Goal: Transaction & Acquisition: Book appointment/travel/reservation

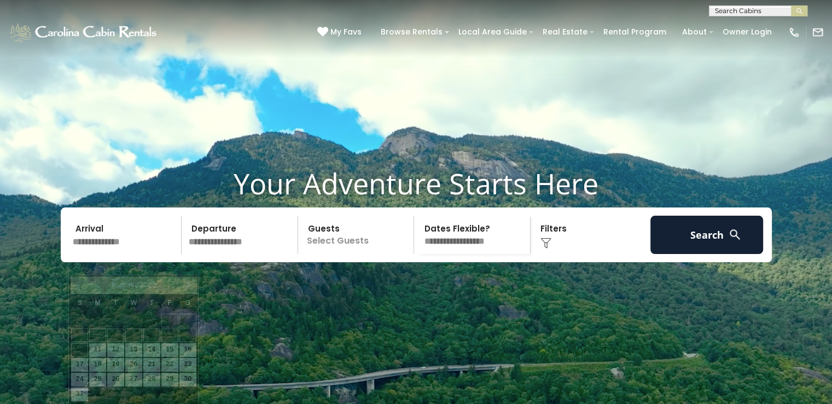
click at [127, 254] on input "text" at bounding box center [125, 234] width 113 height 38
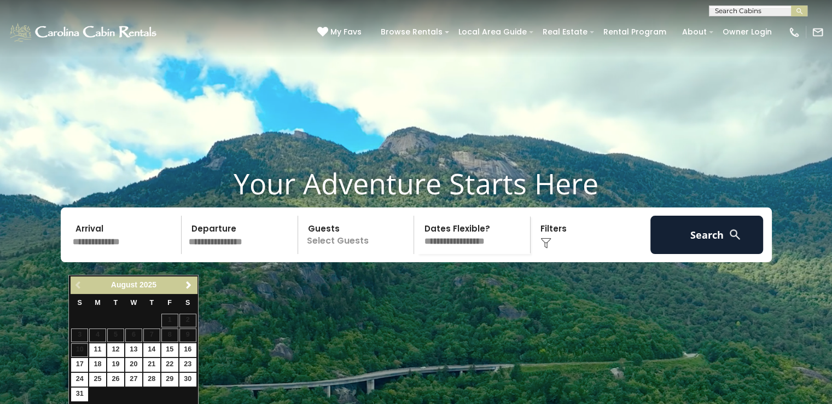
click at [374, 254] on p "Select Guests" at bounding box center [357, 234] width 113 height 38
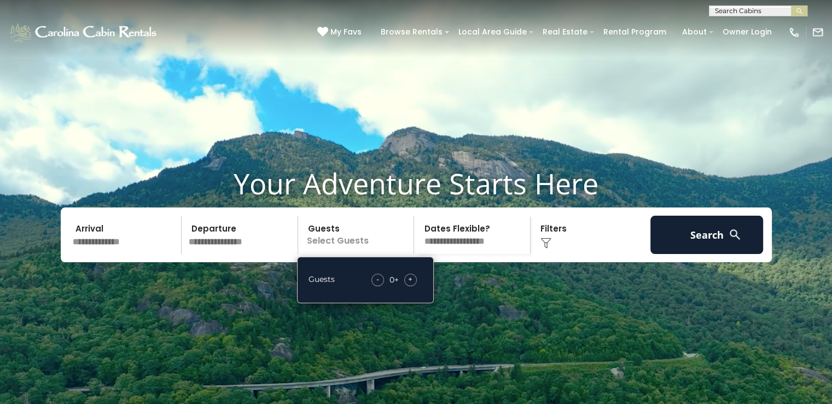
click at [410, 284] on span "+" at bounding box center [410, 278] width 4 height 11
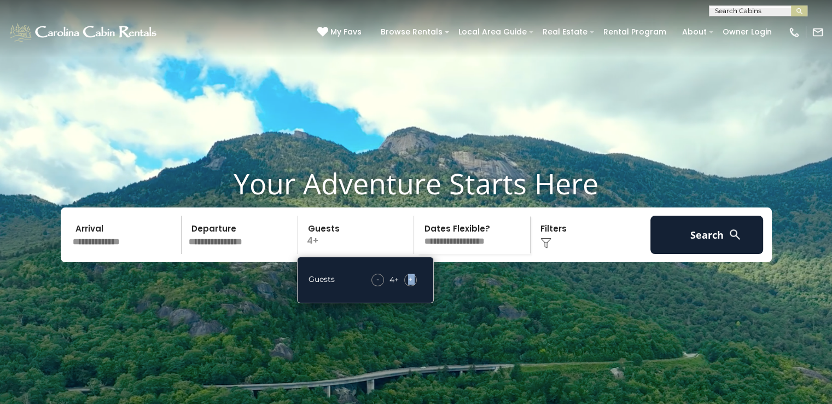
click at [410, 284] on span "+" at bounding box center [410, 278] width 4 height 11
click at [456, 249] on select "**********" at bounding box center [473, 234] width 113 height 38
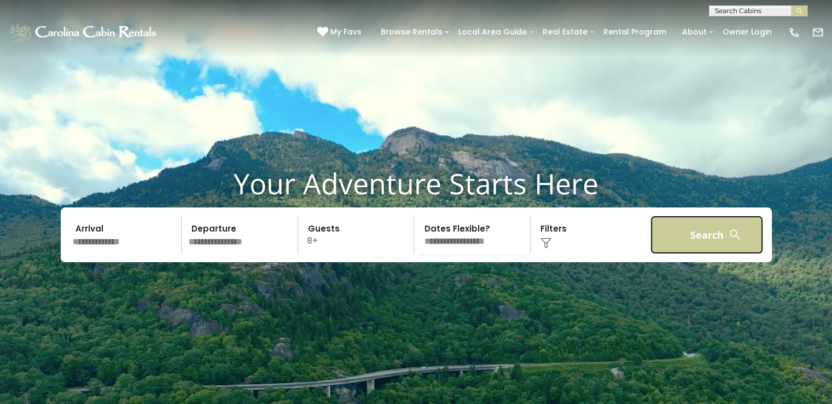
click at [687, 254] on button "Search" at bounding box center [706, 234] width 113 height 38
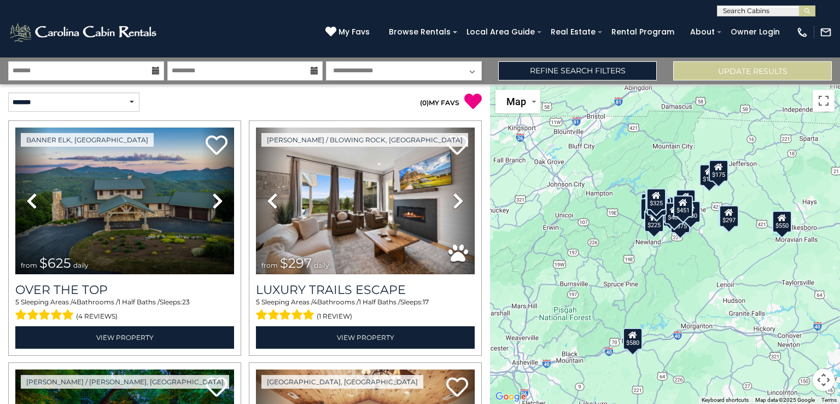
click at [158, 73] on icon at bounding box center [156, 71] width 8 height 8
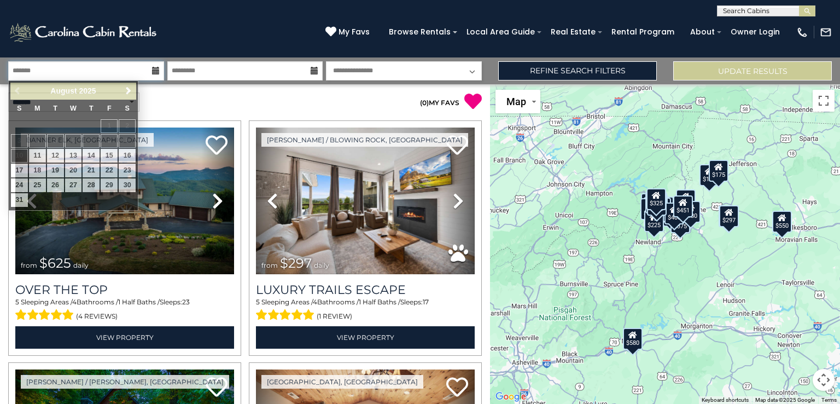
click at [119, 73] on input "text" at bounding box center [86, 70] width 156 height 19
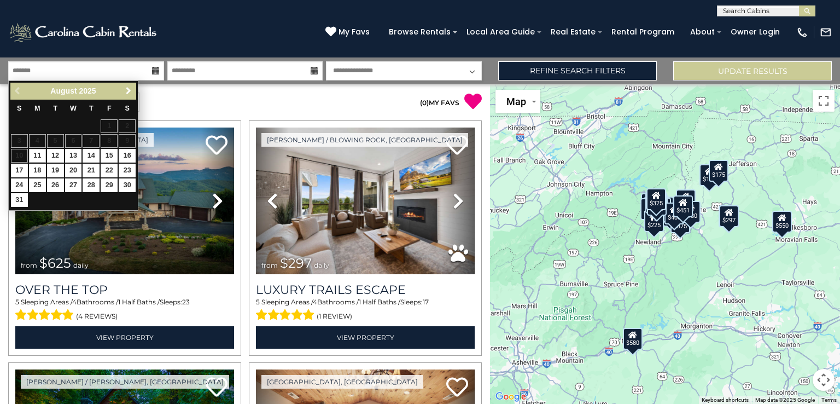
click at [132, 97] on link "Next" at bounding box center [128, 91] width 14 height 14
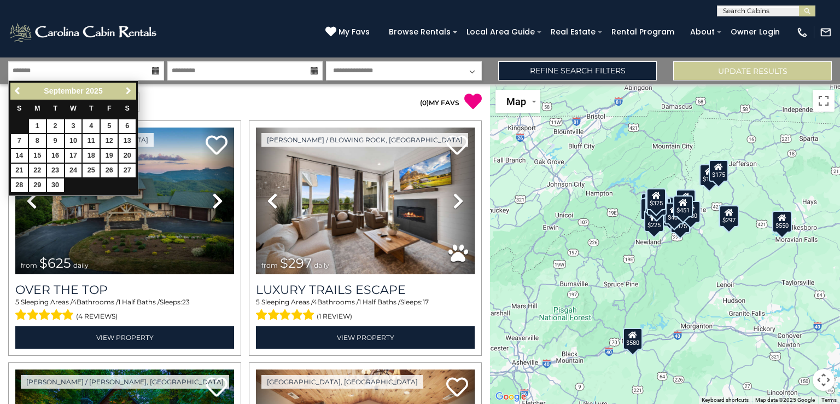
click at [132, 97] on link "Next" at bounding box center [128, 91] width 14 height 14
click at [241, 99] on div "**********" at bounding box center [122, 101] width 245 height 19
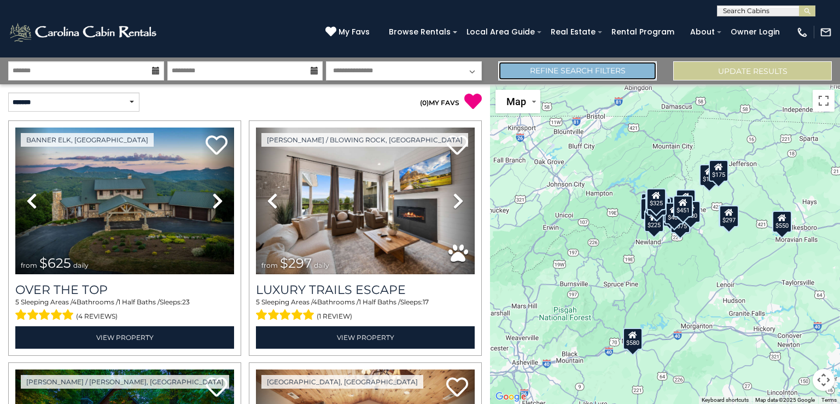
click at [549, 74] on link "Refine Search Filters" at bounding box center [577, 70] width 159 height 19
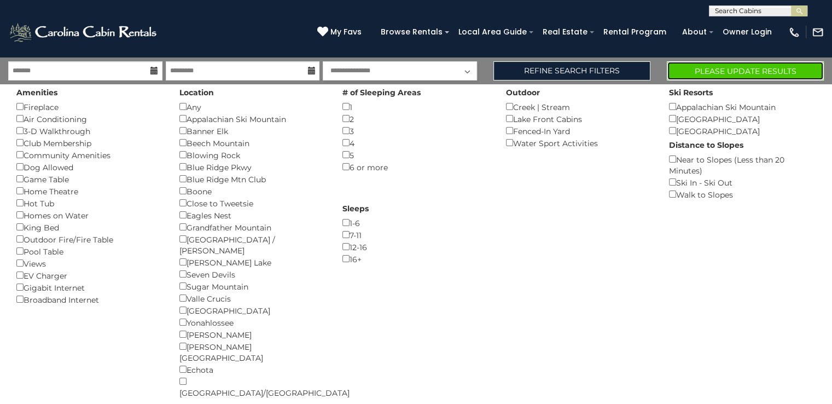
click at [704, 74] on button "Please Update Results" at bounding box center [745, 70] width 157 height 19
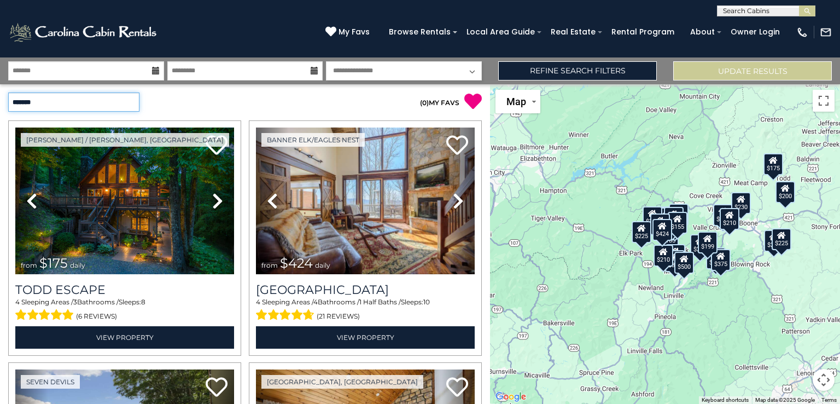
click at [117, 108] on select "**********" at bounding box center [73, 101] width 131 height 19
select select "*********"
click at [8, 92] on select "**********" at bounding box center [73, 101] width 131 height 19
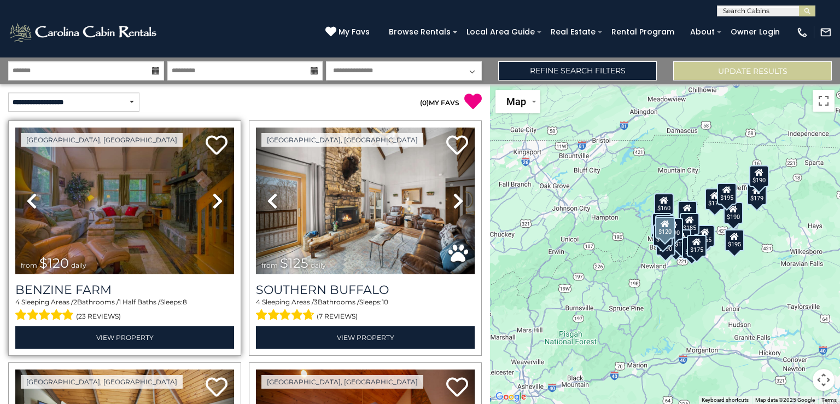
click at [212, 204] on icon at bounding box center [217, 201] width 11 height 18
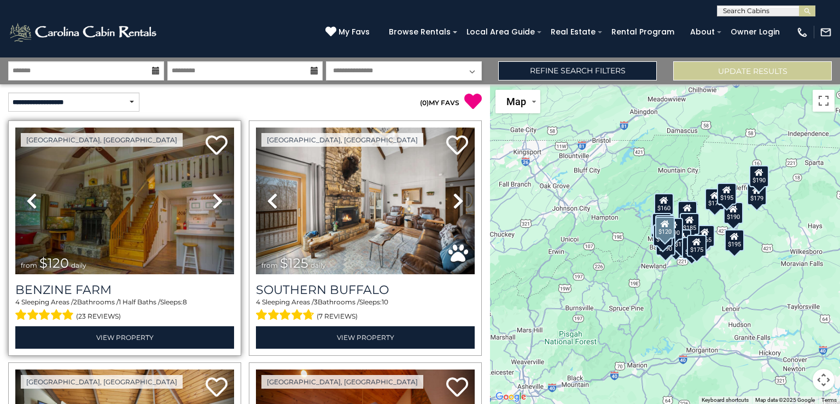
click at [212, 204] on icon at bounding box center [217, 201] width 11 height 18
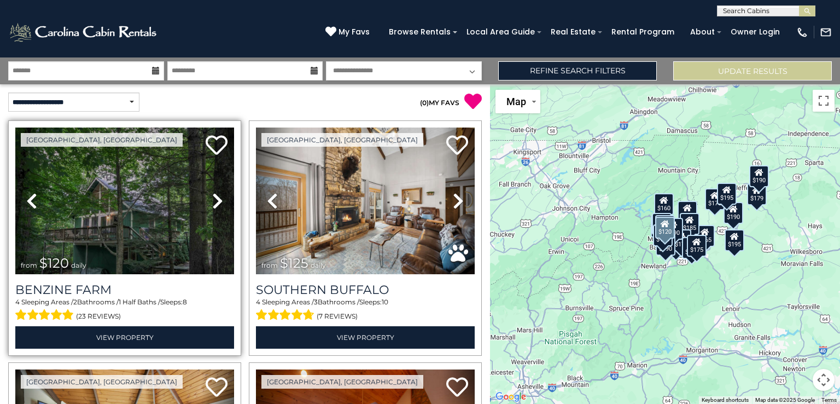
click at [209, 206] on link "Next" at bounding box center [217, 200] width 33 height 147
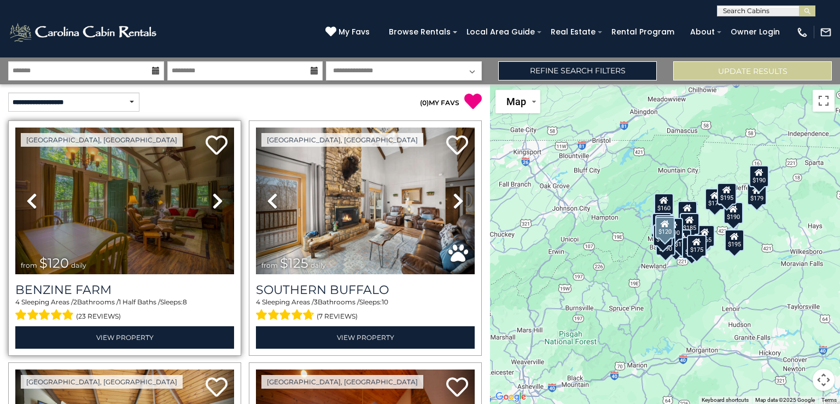
click at [209, 206] on link "Next" at bounding box center [217, 200] width 33 height 147
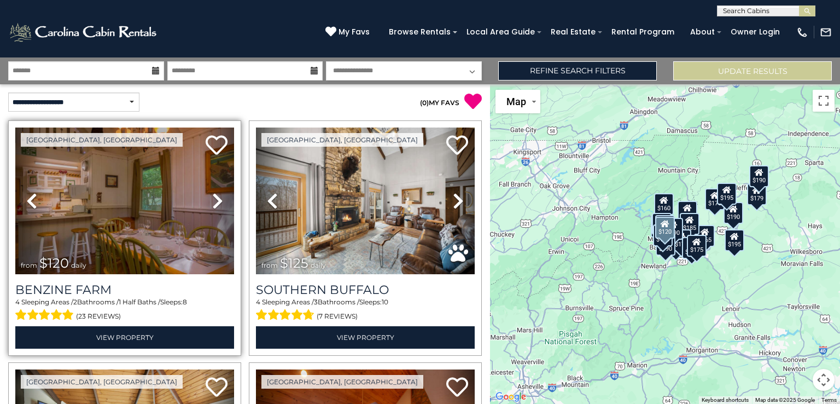
click at [209, 206] on link "Next" at bounding box center [217, 200] width 33 height 147
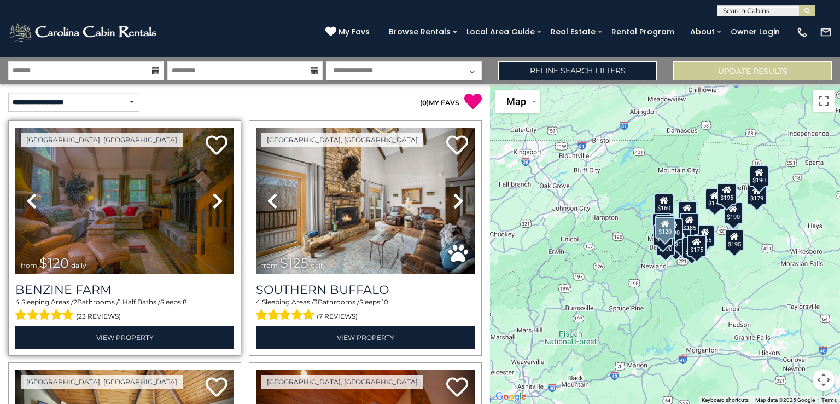
click at [209, 206] on link "Next" at bounding box center [217, 200] width 33 height 147
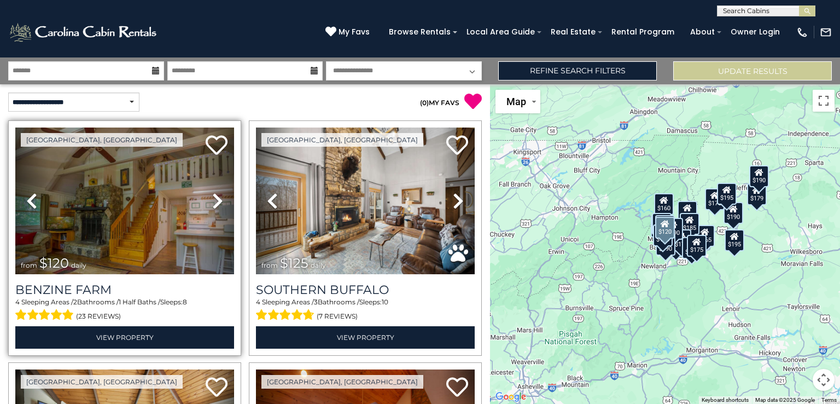
click at [35, 203] on icon at bounding box center [31, 201] width 11 height 18
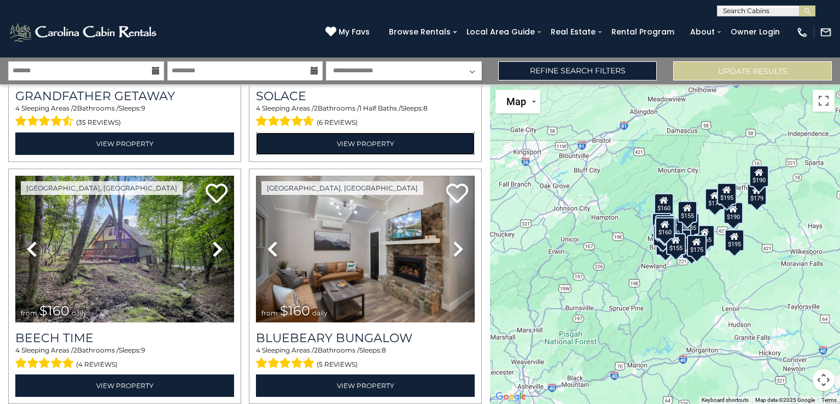
scroll to position [762, 0]
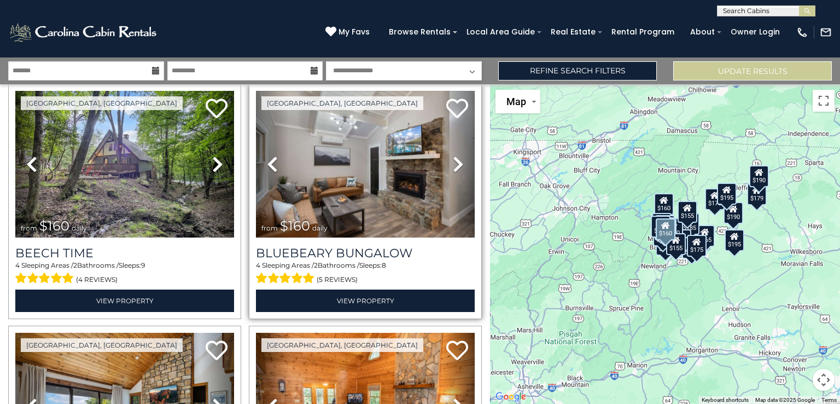
drag, startPoint x: 289, startPoint y: 288, endPoint x: 441, endPoint y: 262, distance: 154.7
click at [441, 270] on div "(5 reviews)" at bounding box center [365, 278] width 219 height 17
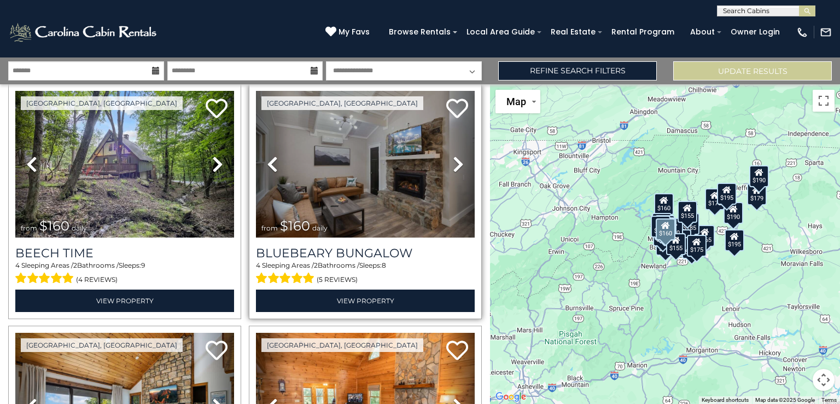
click at [454, 155] on icon at bounding box center [458, 164] width 11 height 18
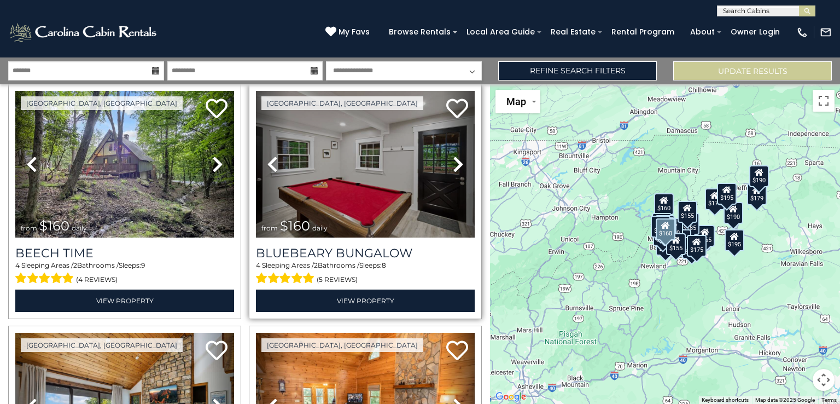
click at [454, 155] on icon at bounding box center [458, 164] width 11 height 18
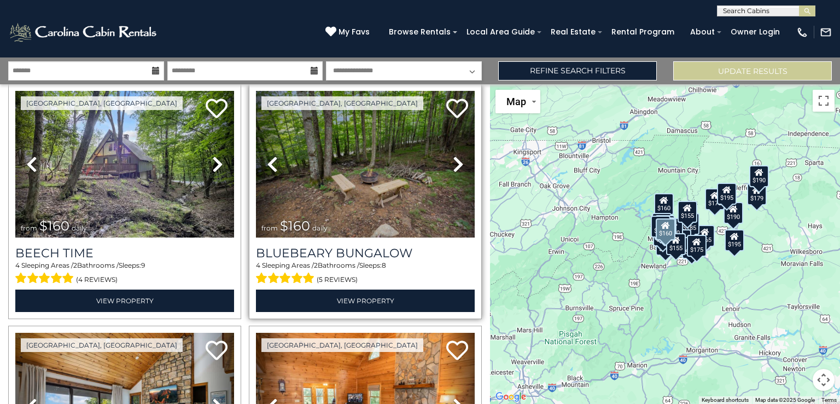
click at [454, 155] on icon at bounding box center [458, 164] width 11 height 18
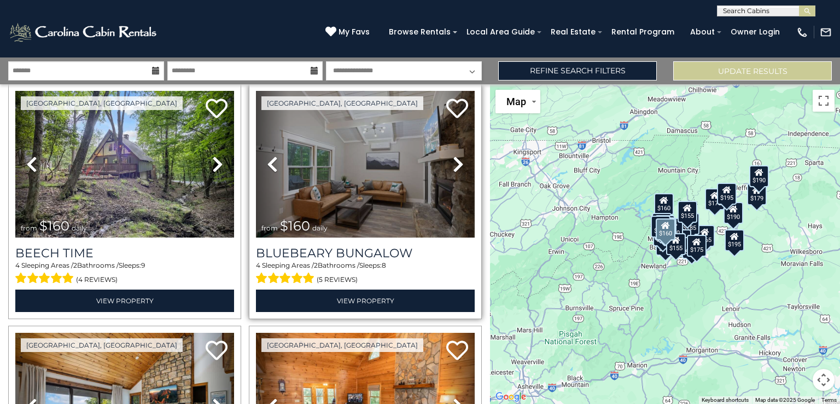
click at [454, 155] on icon at bounding box center [458, 164] width 11 height 18
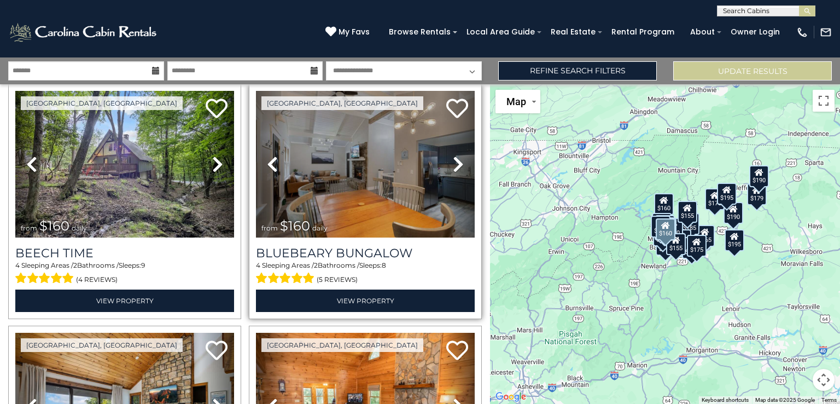
click at [454, 155] on icon at bounding box center [458, 164] width 11 height 18
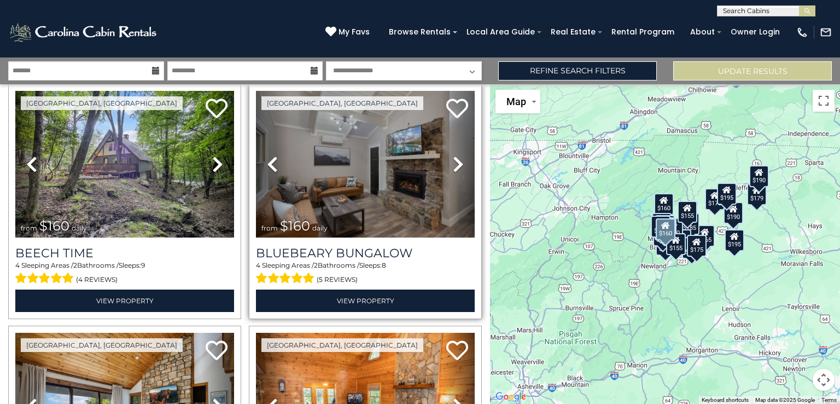
click at [454, 155] on icon at bounding box center [458, 164] width 11 height 18
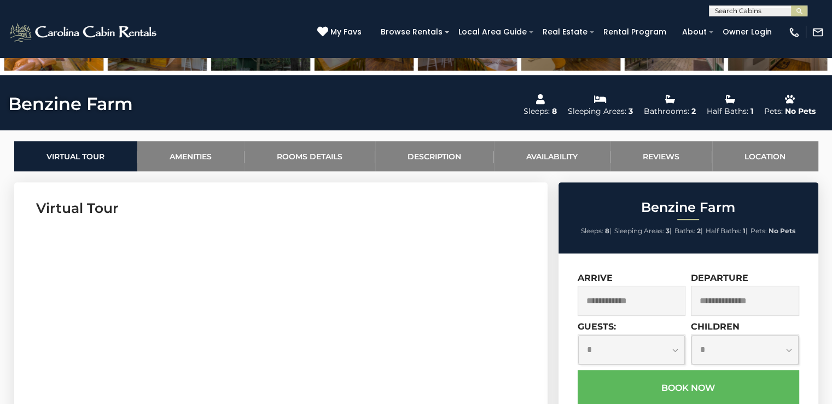
scroll to position [521, 0]
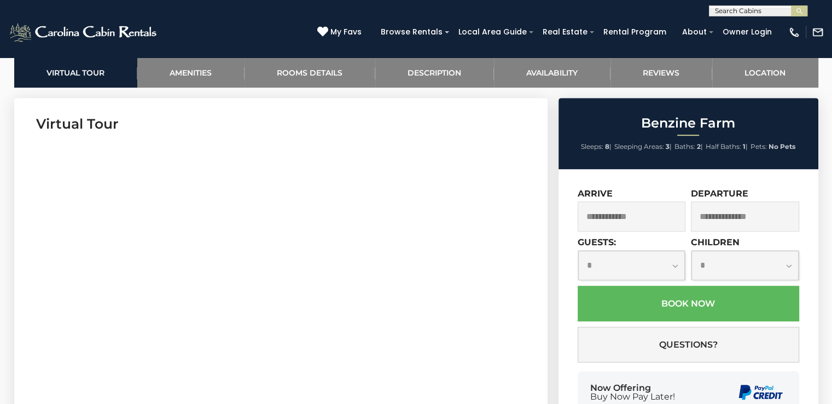
click at [632, 213] on input "text" at bounding box center [632, 216] width 108 height 30
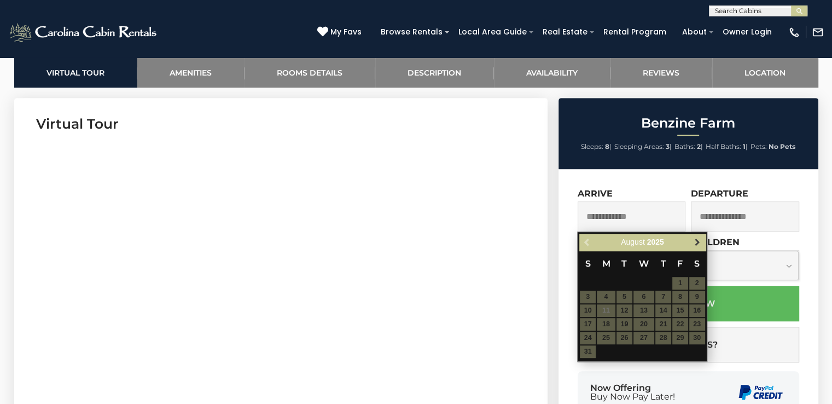
click at [694, 238] on span "Next" at bounding box center [697, 242] width 9 height 9
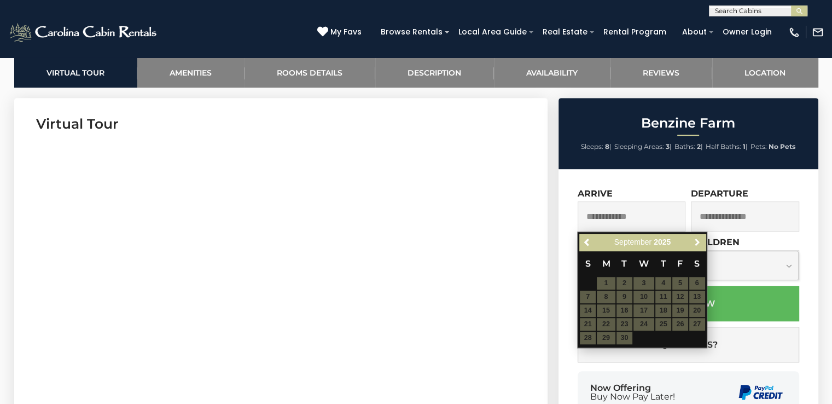
click at [694, 238] on span "Next" at bounding box center [697, 242] width 9 height 9
click at [648, 312] on table "S M T W T F S 1 2 3 4 5 6 7 8 9 10 11 12 13 14 15 16 17 18 19 20 21 22 23 24 25…" at bounding box center [642, 297] width 126 height 94
click at [668, 307] on table "S M T W T F S 1 2 3 4 5 6 7 8 9 10 11 12 13 14 15 16 17 18 19 20 21 22 23 24 25…" at bounding box center [642, 297] width 126 height 94
click at [694, 238] on span "Next" at bounding box center [697, 242] width 9 height 9
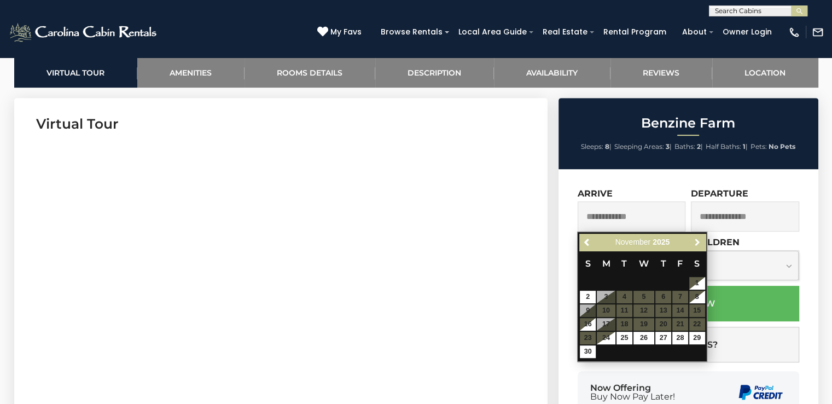
click at [694, 238] on span "Next" at bounding box center [697, 242] width 9 height 9
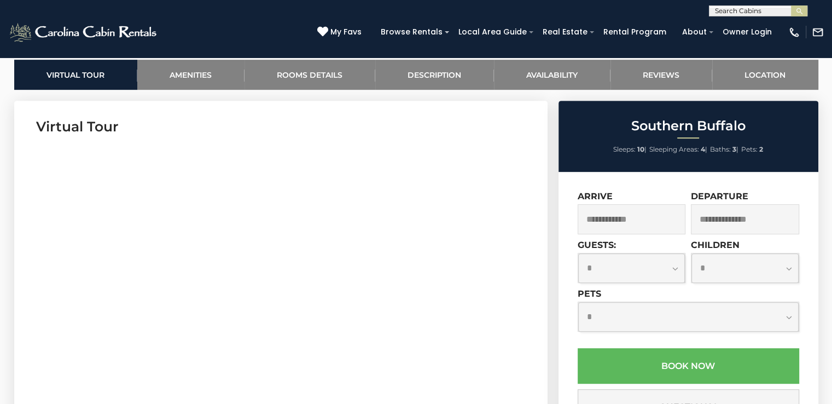
scroll to position [526, 0]
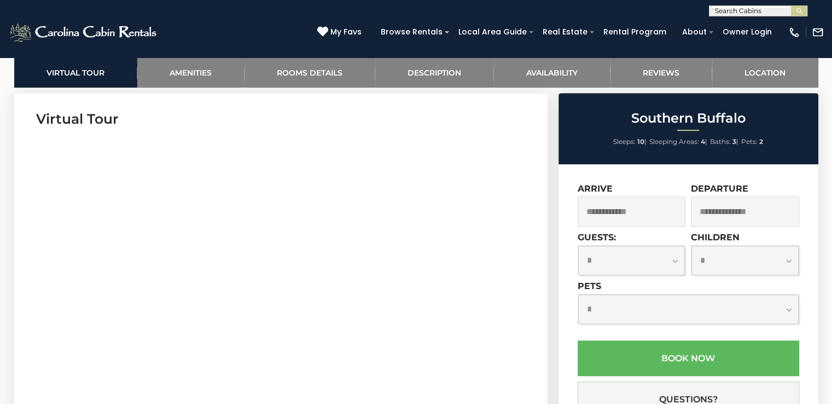
click at [632, 208] on input "text" at bounding box center [632, 211] width 108 height 30
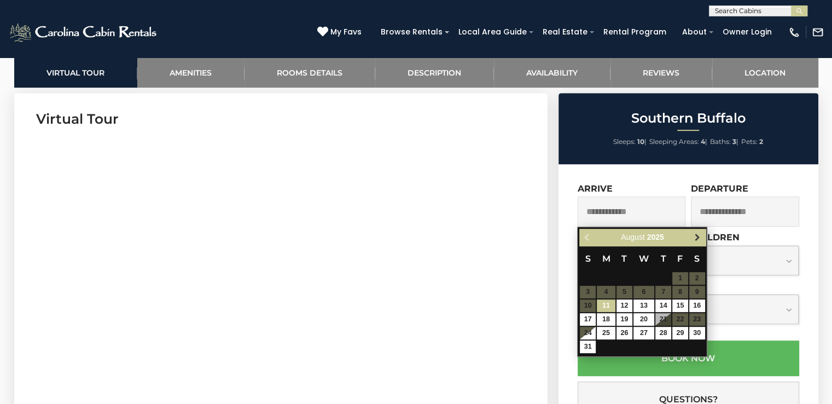
click at [702, 237] on link "Next" at bounding box center [697, 237] width 14 height 14
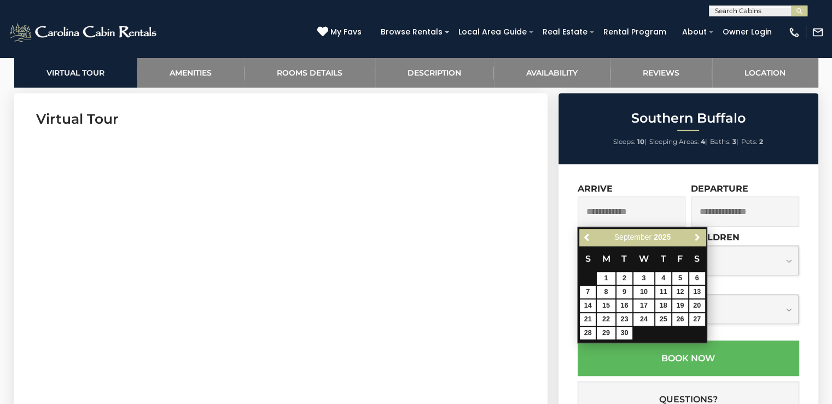
click at [702, 237] on link "Next" at bounding box center [697, 237] width 14 height 14
click at [825, 119] on div "Southern Buffalo Sleeps: 10 | Sleeping Areas: 4 | Baths: 3 | Pets: 2 Arrive Dep…" at bounding box center [689, 301] width 273 height 416
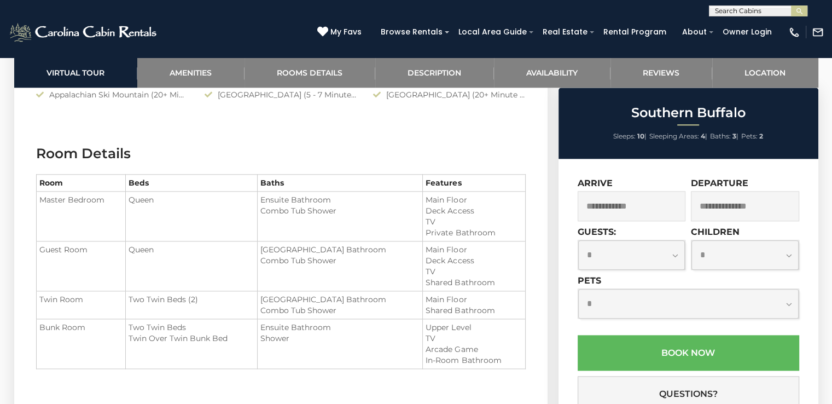
scroll to position [1247, 0]
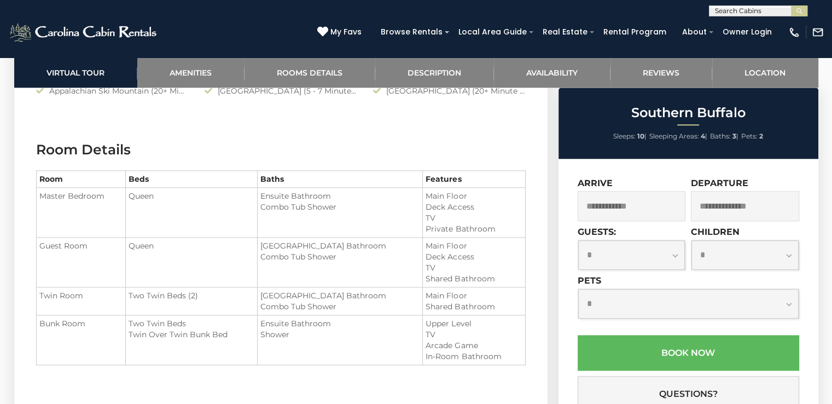
click at [649, 210] on input "text" at bounding box center [632, 206] width 108 height 30
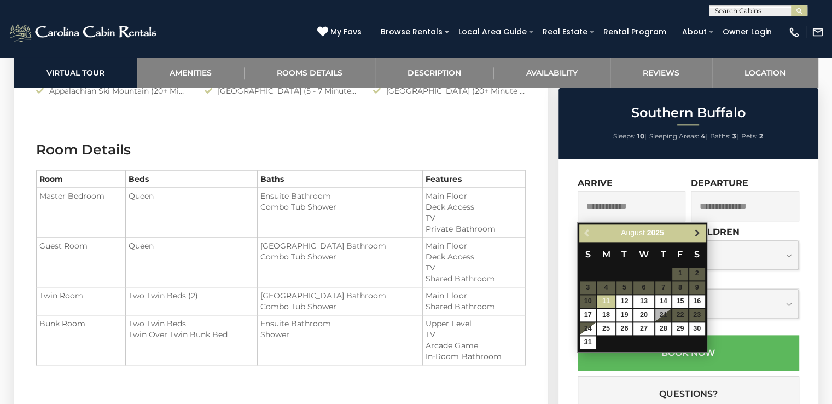
click at [694, 233] on span "Next" at bounding box center [697, 232] width 9 height 9
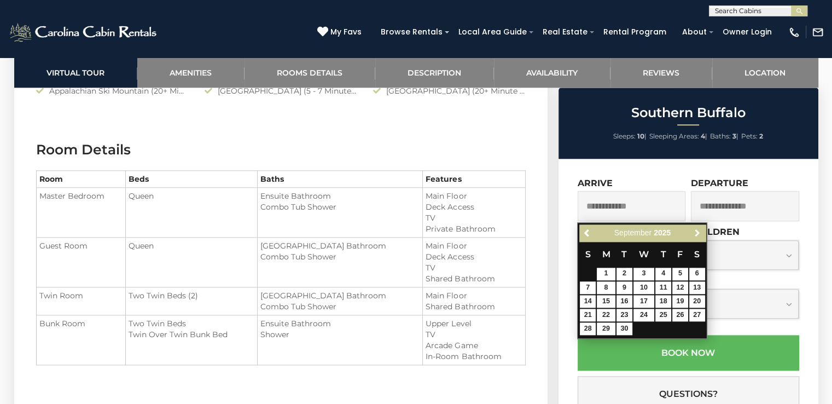
click at [694, 233] on span "Next" at bounding box center [697, 232] width 9 height 9
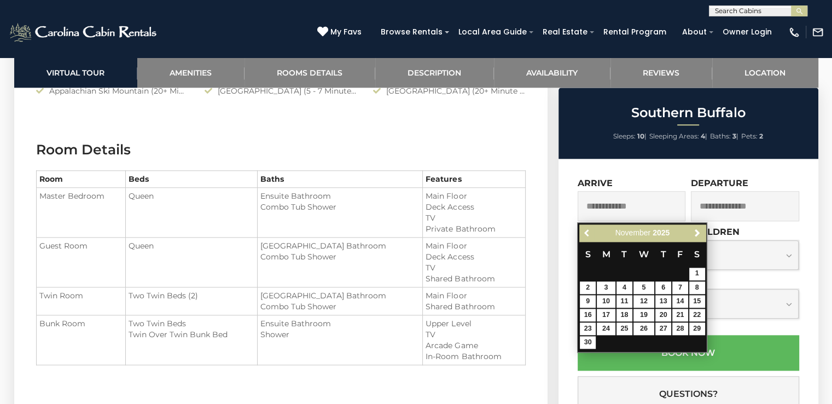
click at [578, 232] on div "Previous Next [DATE] S M T W T F S 1 2 3 4 5 6 7 8 9 10 11 12 13 14 15 16 17 18…" at bounding box center [642, 287] width 130 height 130
click at [586, 232] on span "Previous" at bounding box center [587, 232] width 9 height 9
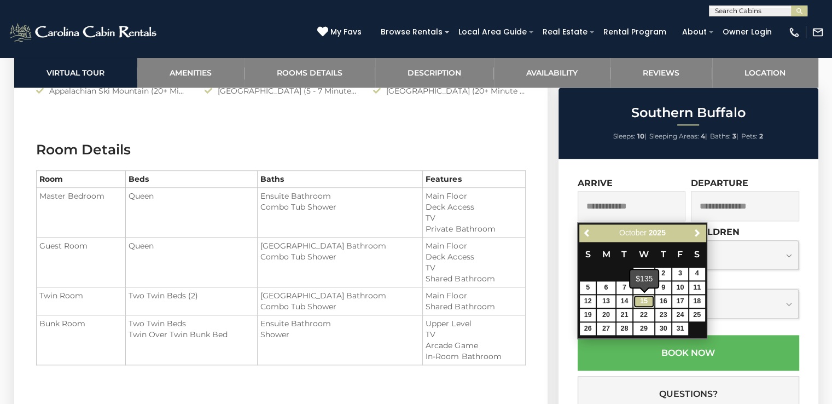
click at [645, 299] on link "15" at bounding box center [643, 301] width 21 height 13
type input "**********"
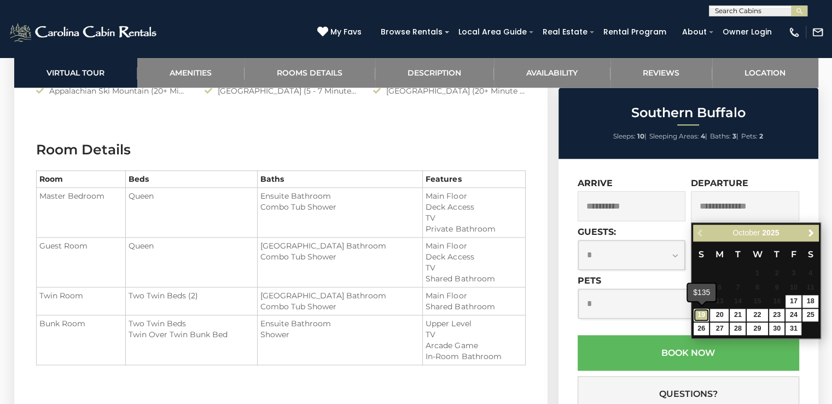
click at [702, 312] on link "19" at bounding box center [701, 314] width 16 height 13
type input "**********"
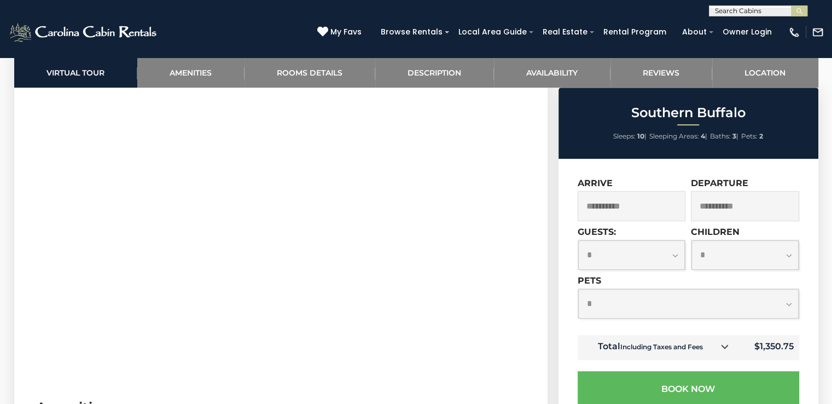
scroll to position [579, 0]
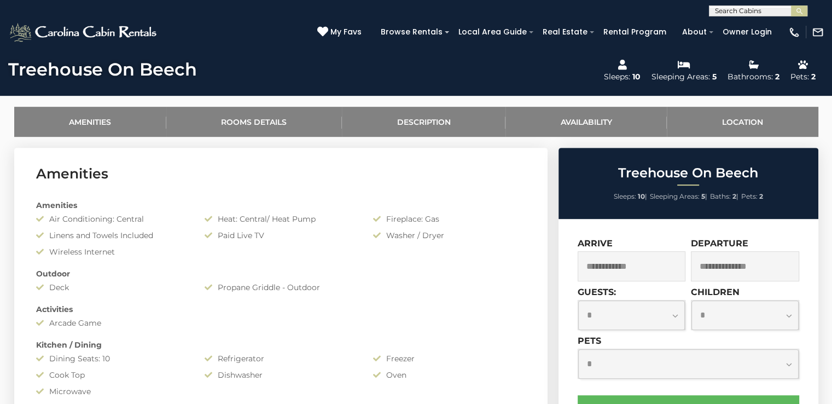
scroll to position [593, 0]
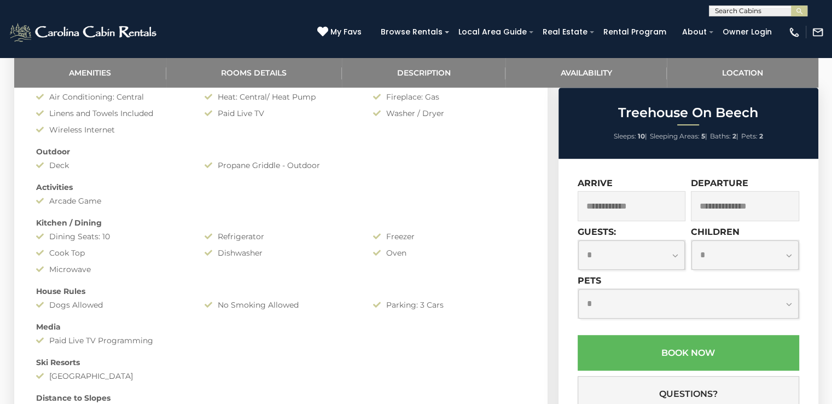
click at [632, 200] on input "text" at bounding box center [632, 206] width 108 height 30
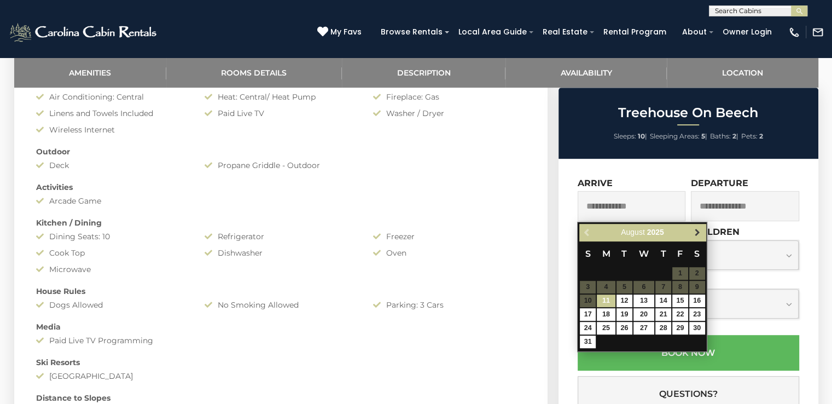
click at [700, 236] on span "Next" at bounding box center [697, 232] width 9 height 9
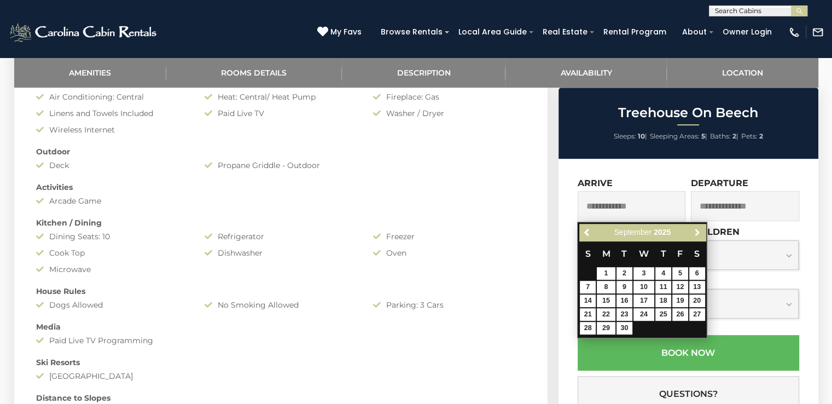
click at [700, 236] on span "Next" at bounding box center [697, 232] width 9 height 9
click at [643, 297] on link "15" at bounding box center [643, 300] width 21 height 13
type input "**********"
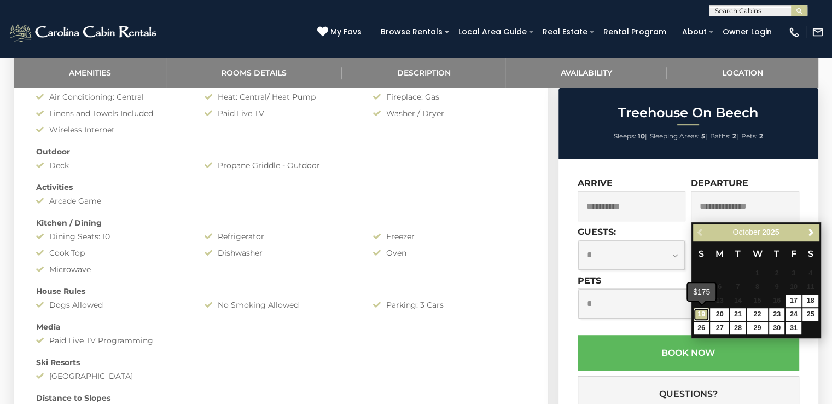
click at [698, 311] on link "19" at bounding box center [701, 314] width 16 height 13
type input "**********"
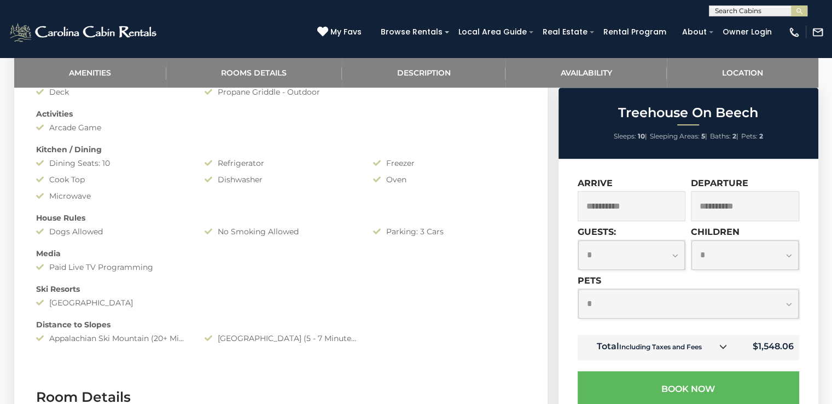
scroll to position [695, 0]
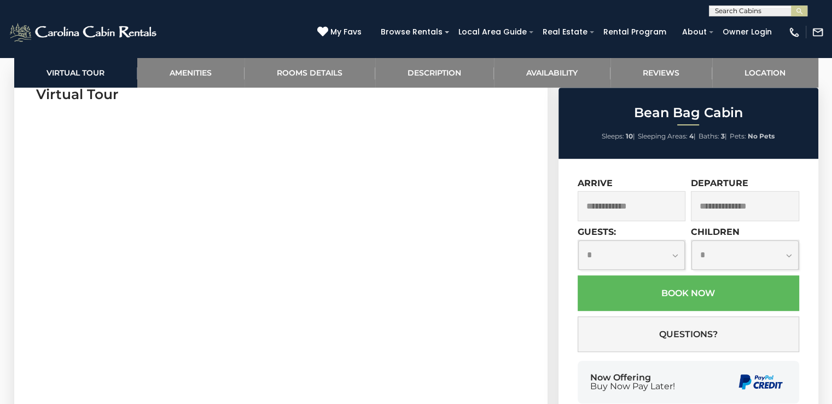
scroll to position [587, 0]
click at [646, 220] on input "text" at bounding box center [632, 206] width 108 height 30
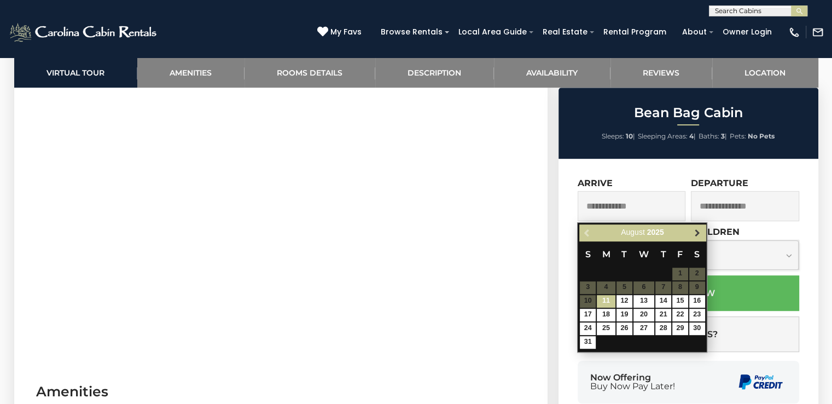
click at [697, 230] on span "Next" at bounding box center [697, 232] width 9 height 9
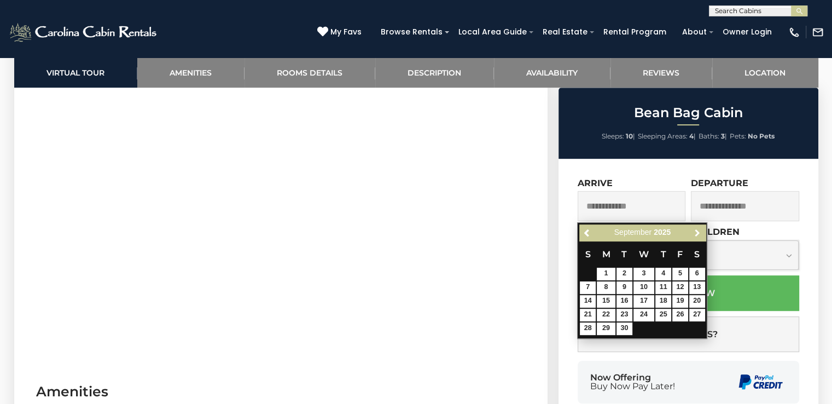
click at [697, 230] on span "Next" at bounding box center [697, 232] width 9 height 9
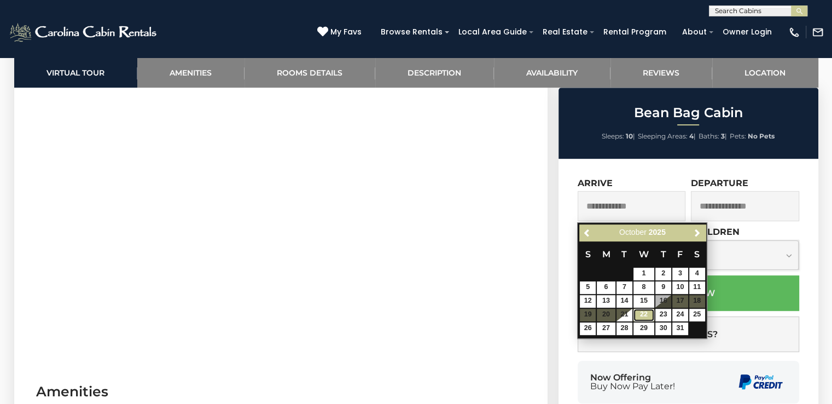
click at [648, 313] on link "22" at bounding box center [643, 314] width 21 height 13
type input "**********"
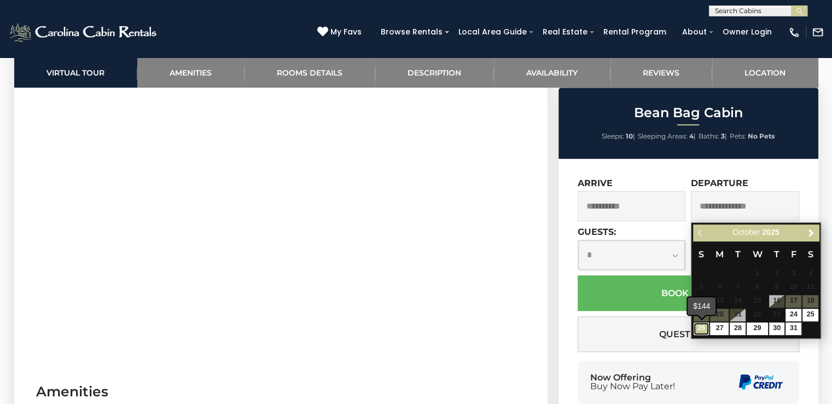
click at [698, 331] on link "26" at bounding box center [701, 328] width 16 height 13
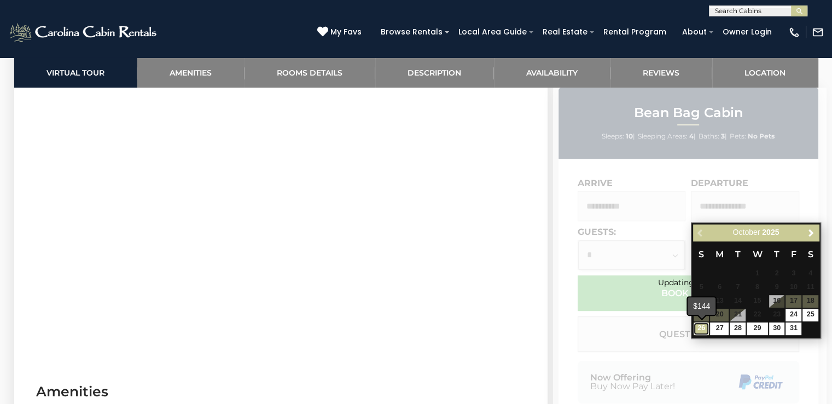
type input "**********"
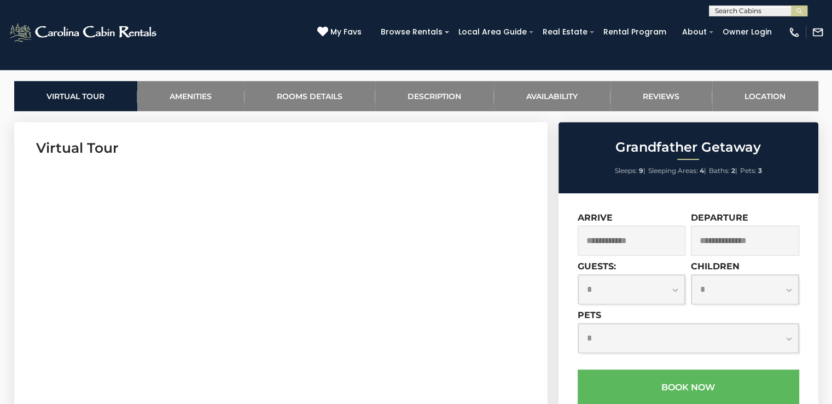
scroll to position [576, 0]
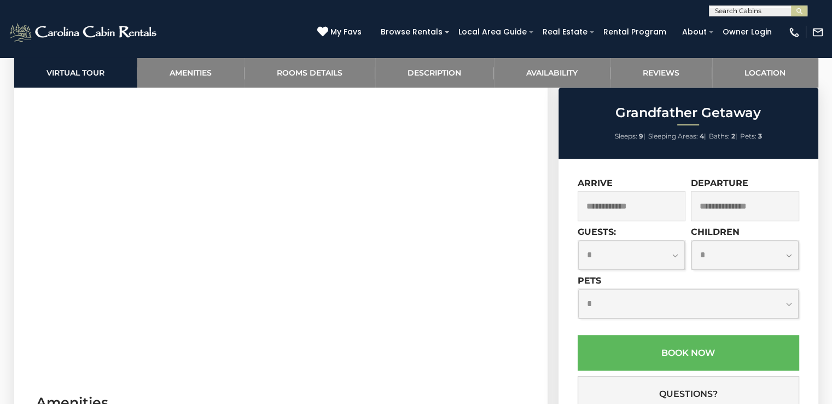
click at [644, 210] on input "text" at bounding box center [632, 206] width 108 height 30
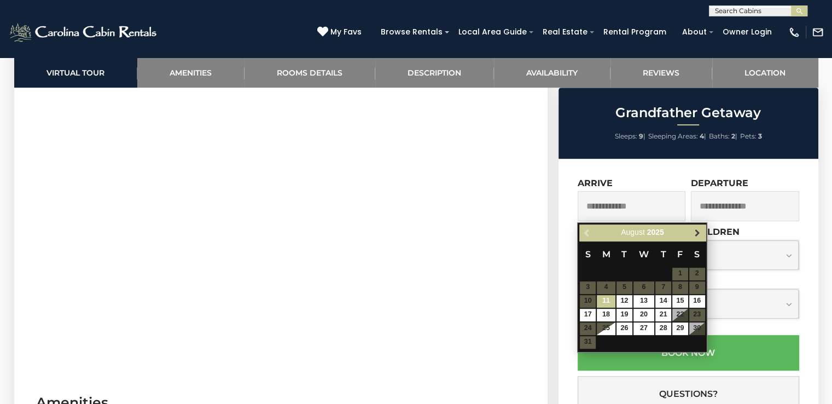
click at [699, 230] on span "Next" at bounding box center [697, 232] width 9 height 9
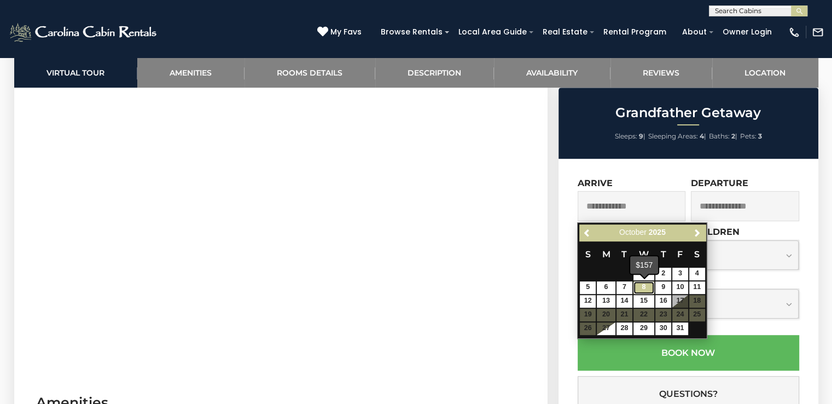
click at [650, 287] on link "8" at bounding box center [643, 287] width 21 height 13
type input "**********"
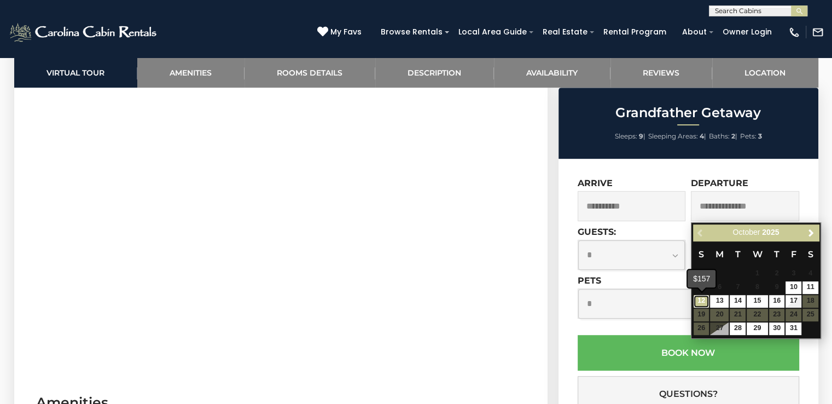
click at [702, 302] on link "12" at bounding box center [701, 301] width 16 height 13
type input "**********"
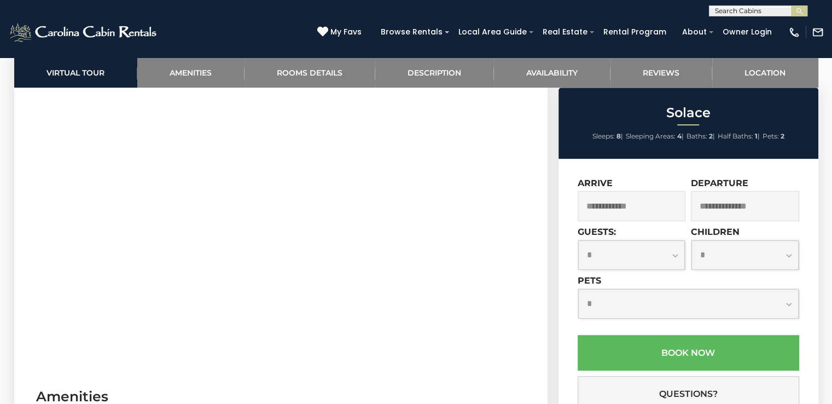
scroll to position [597, 0]
click at [630, 215] on input "text" at bounding box center [632, 206] width 108 height 30
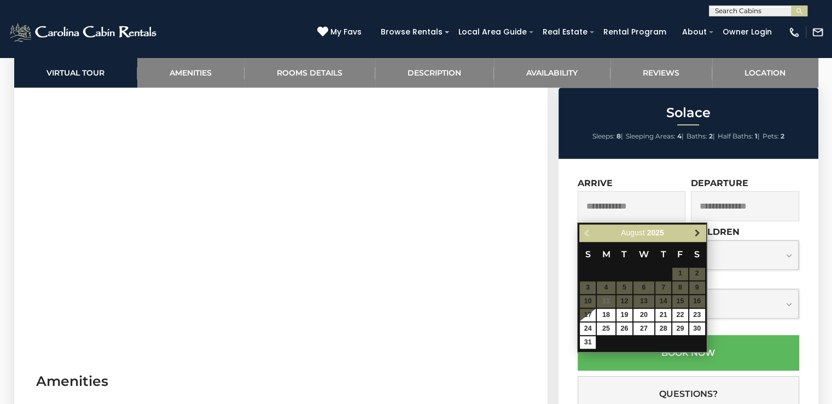
click at [700, 228] on span "Next" at bounding box center [697, 232] width 9 height 9
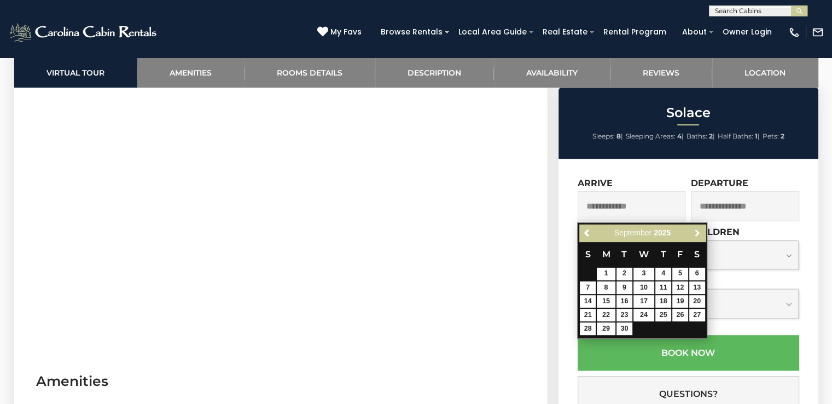
click at [700, 228] on span "Next" at bounding box center [697, 232] width 9 height 9
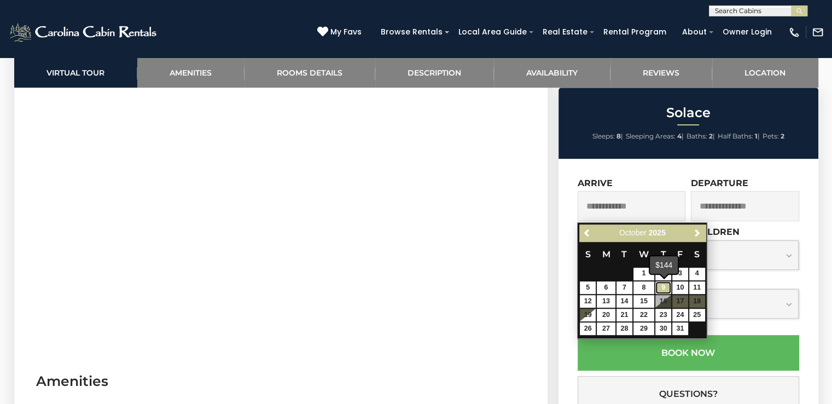
click at [665, 287] on link "9" at bounding box center [663, 287] width 16 height 13
type input "**********"
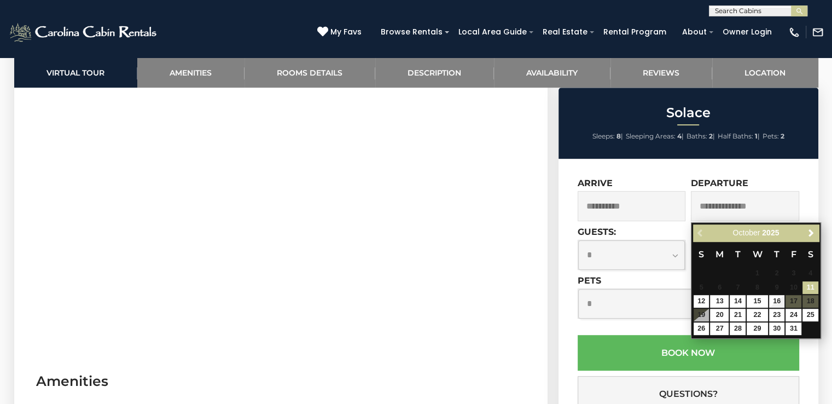
click at [641, 192] on input "**********" at bounding box center [632, 206] width 108 height 30
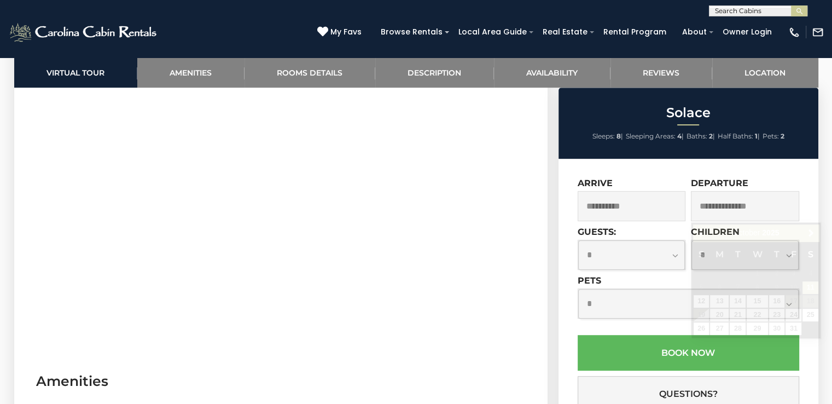
click at [742, 208] on input "text" at bounding box center [745, 206] width 108 height 30
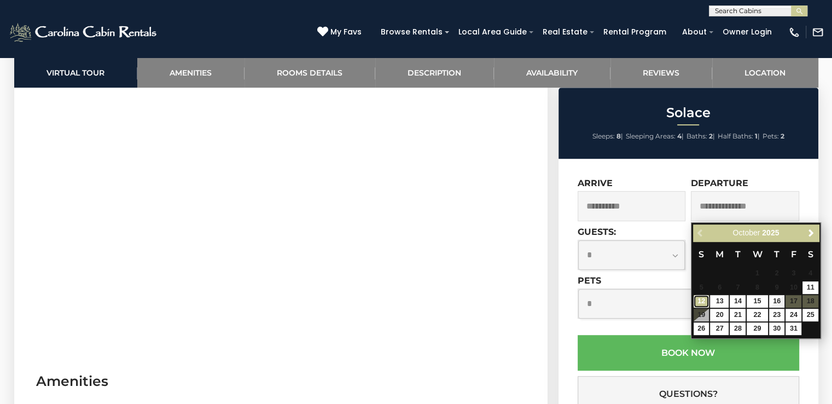
click at [706, 301] on link "12" at bounding box center [701, 301] width 16 height 13
type input "**********"
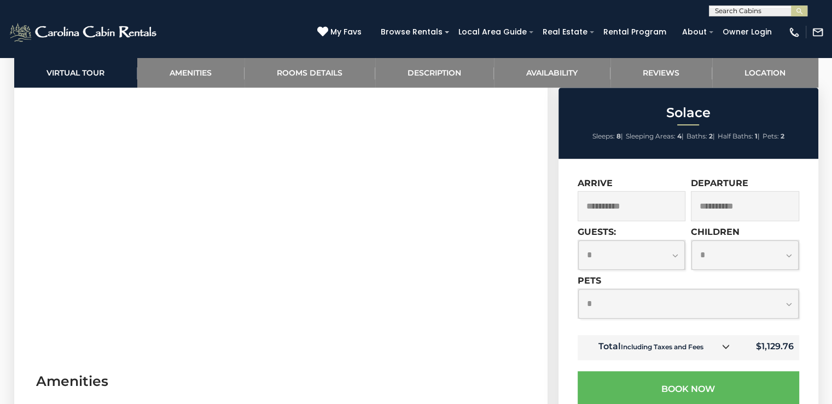
click at [646, 201] on input "**********" at bounding box center [632, 206] width 108 height 30
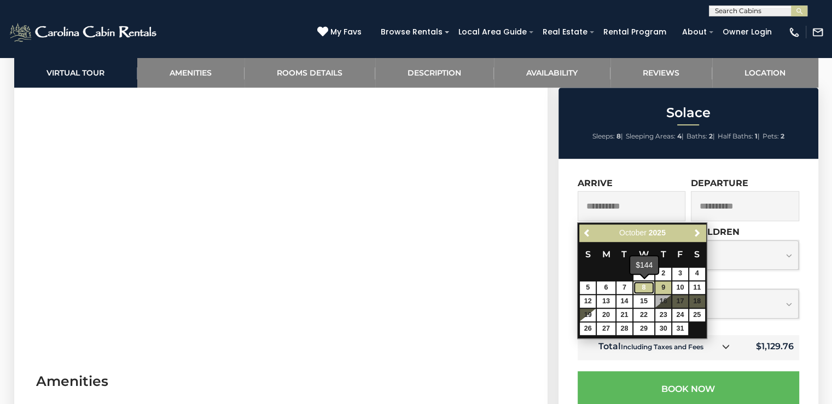
click at [643, 283] on link "8" at bounding box center [643, 287] width 21 height 13
type input "**********"
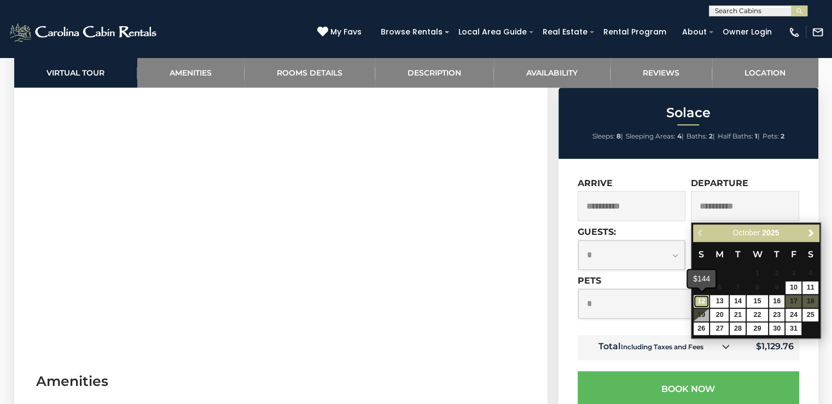
click at [704, 299] on link "12" at bounding box center [701, 301] width 16 height 13
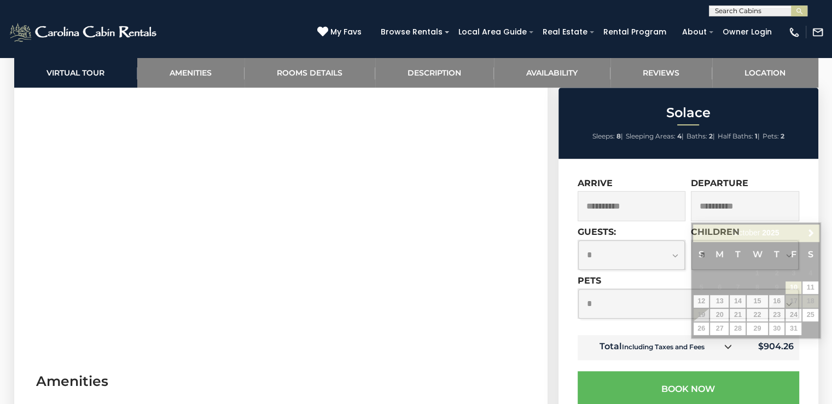
click at [722, 205] on input "**********" at bounding box center [745, 206] width 108 height 30
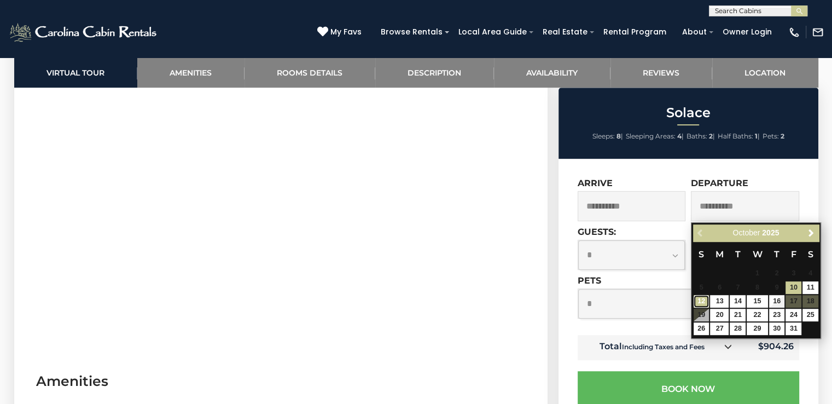
click at [698, 301] on link "12" at bounding box center [701, 301] width 16 height 13
type input "**********"
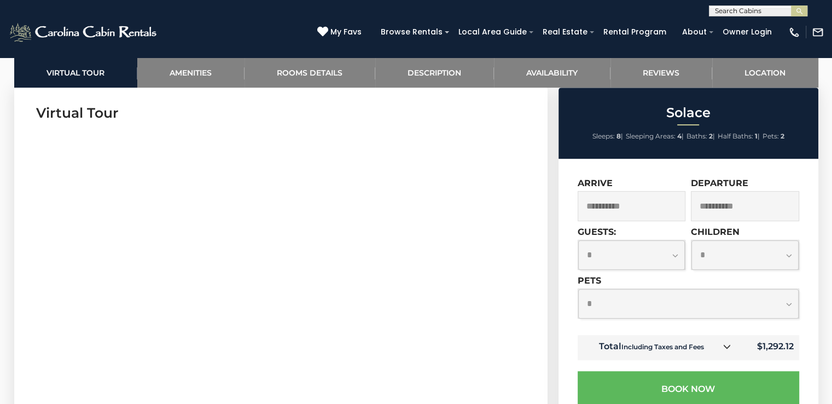
scroll to position [528, 0]
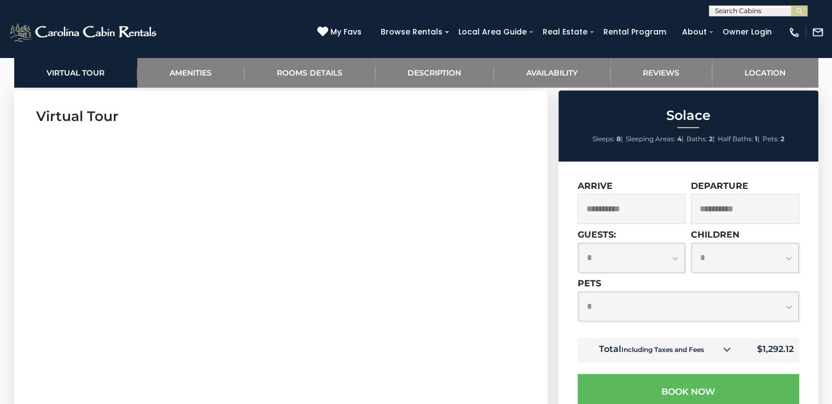
click at [170, 131] on section "Virtual Tour" at bounding box center [280, 257] width 533 height 334
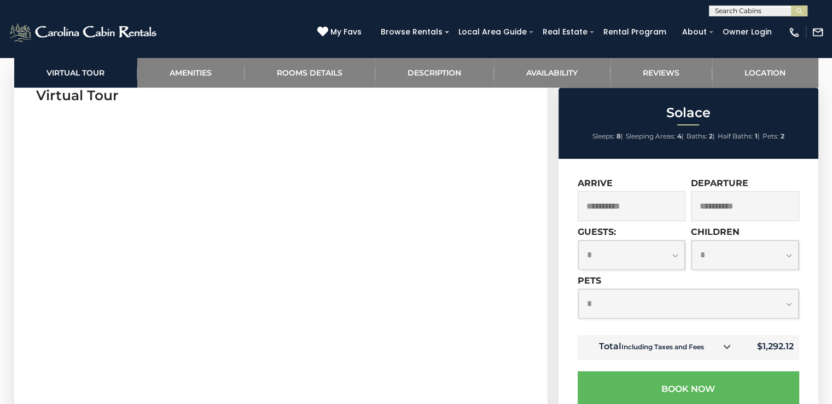
scroll to position [557, 0]
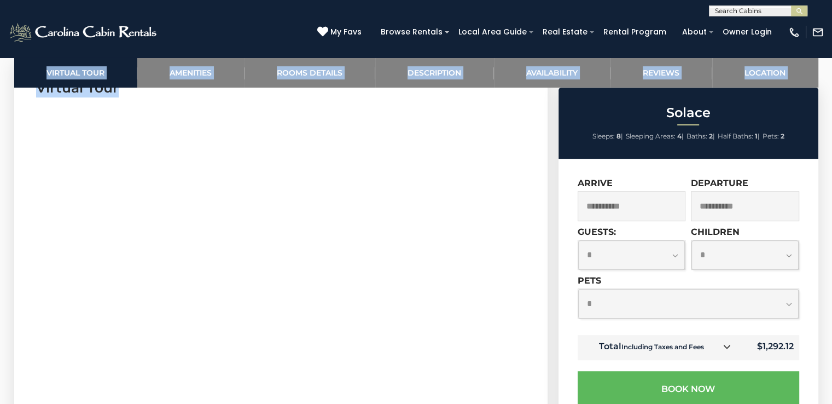
drag, startPoint x: 0, startPoint y: 230, endPoint x: 55, endPoint y: 213, distance: 57.4
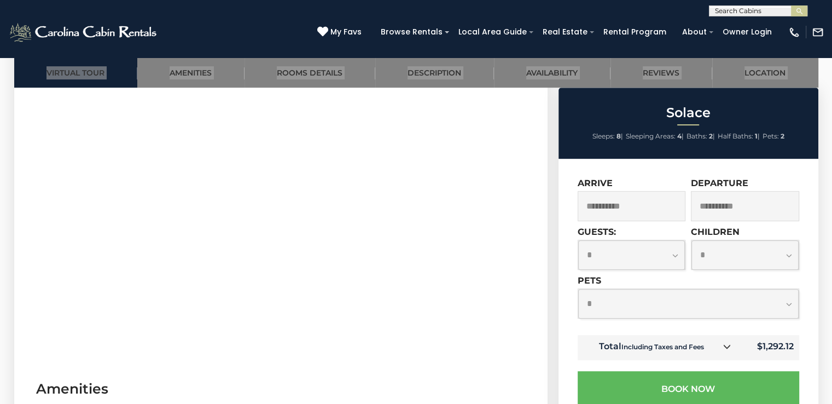
scroll to position [586, 0]
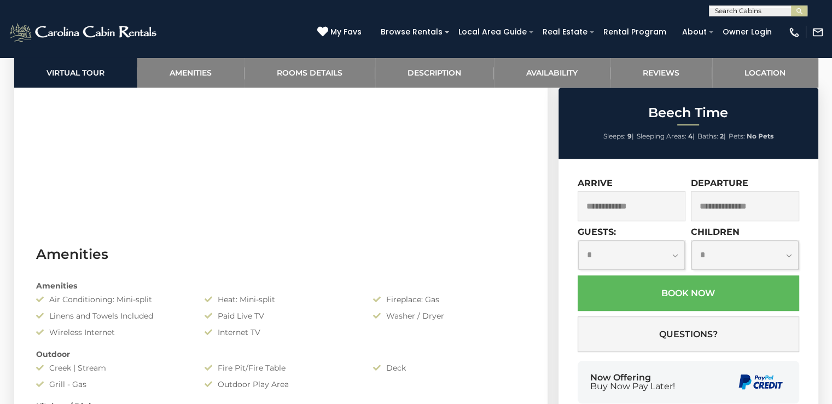
scroll to position [717, 0]
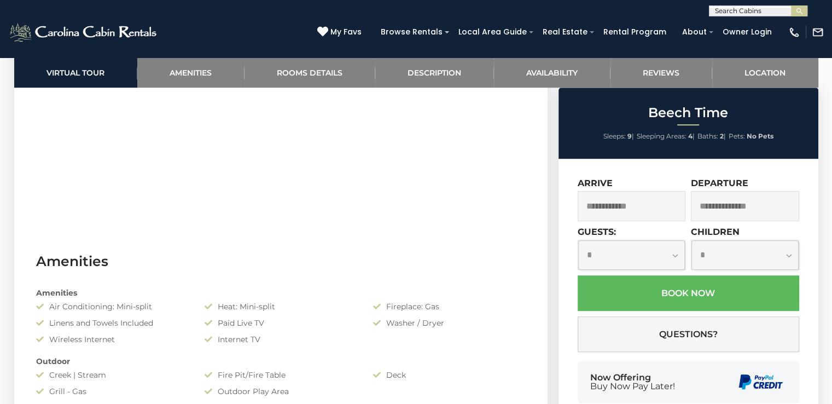
click at [656, 209] on input "text" at bounding box center [632, 206] width 108 height 30
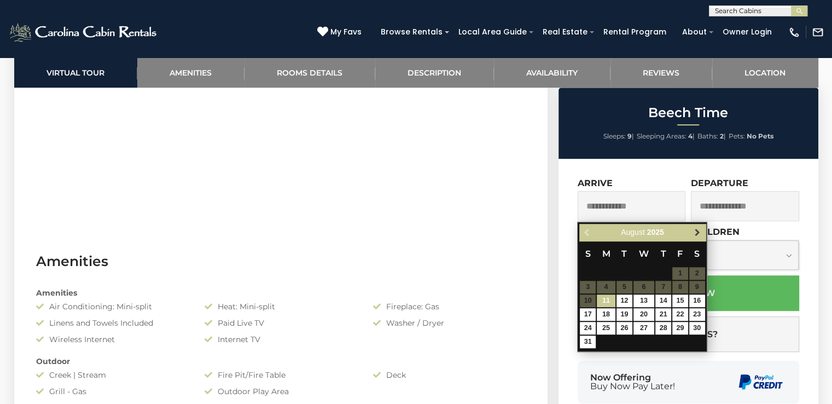
click at [698, 229] on span "Next" at bounding box center [697, 232] width 9 height 9
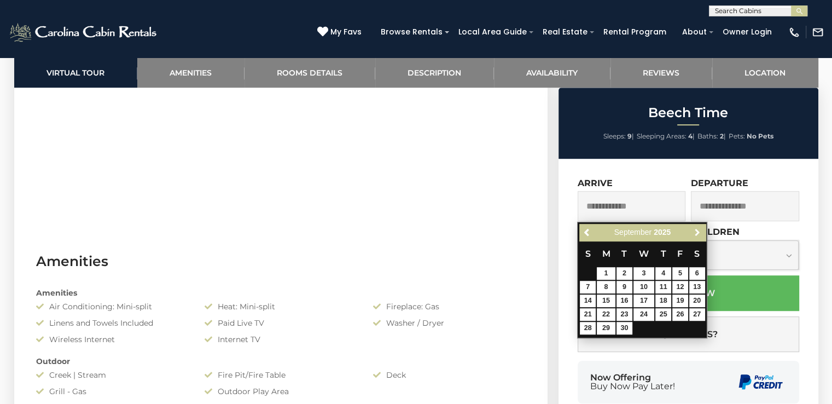
click at [698, 229] on span "Next" at bounding box center [697, 232] width 9 height 9
click at [645, 304] on link "15" at bounding box center [643, 300] width 21 height 13
type input "**********"
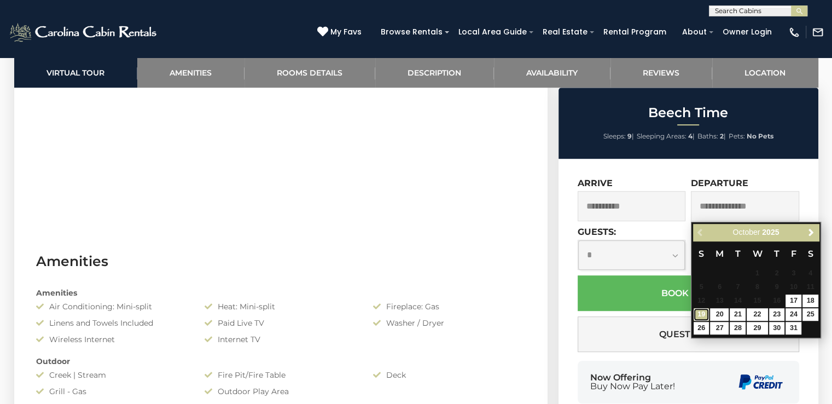
click at [696, 316] on link "19" at bounding box center [701, 314] width 16 height 13
type input "**********"
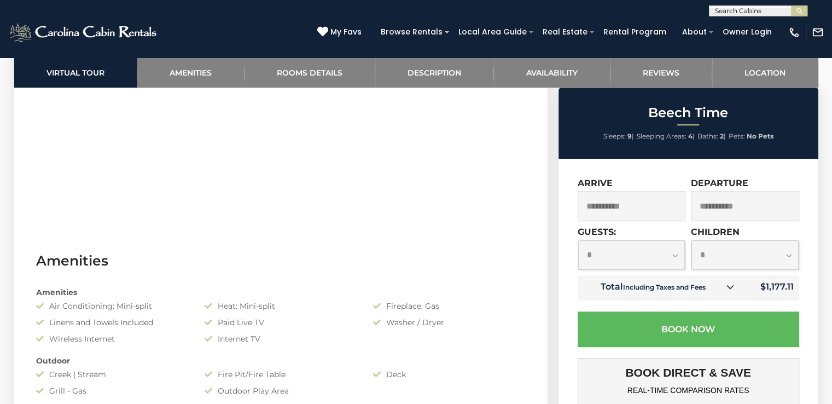
scroll to position [574, 0]
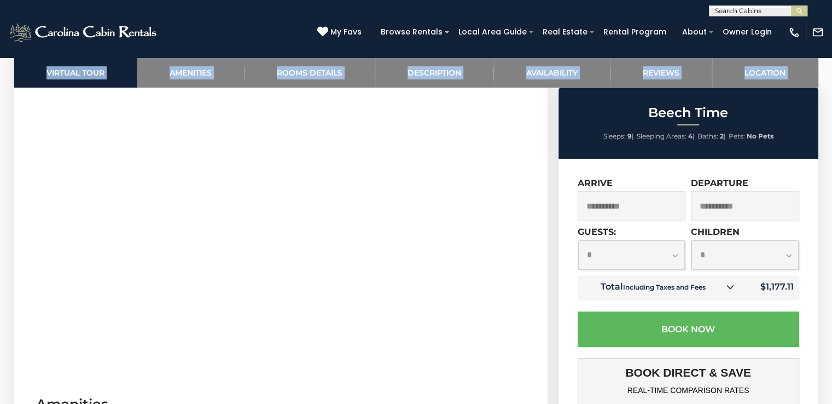
drag, startPoint x: 0, startPoint y: 257, endPoint x: 39, endPoint y: 239, distance: 42.8
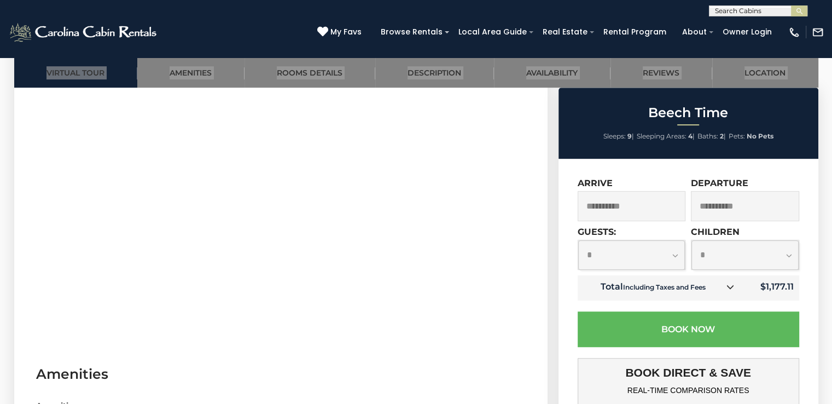
scroll to position [585, 0]
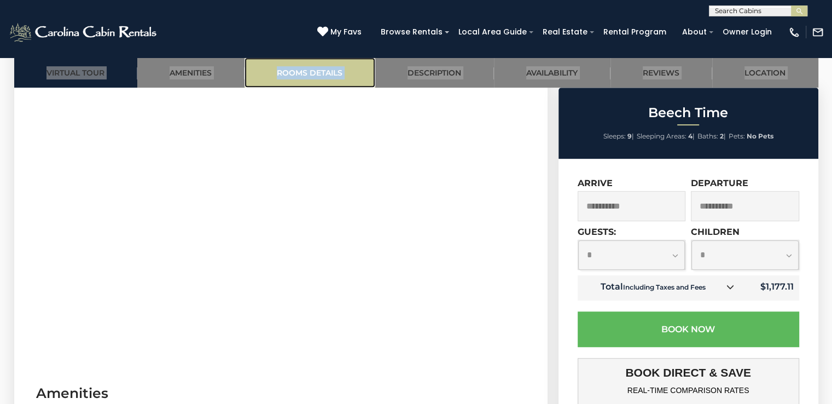
click at [317, 79] on link "Rooms Details" at bounding box center [309, 72] width 131 height 30
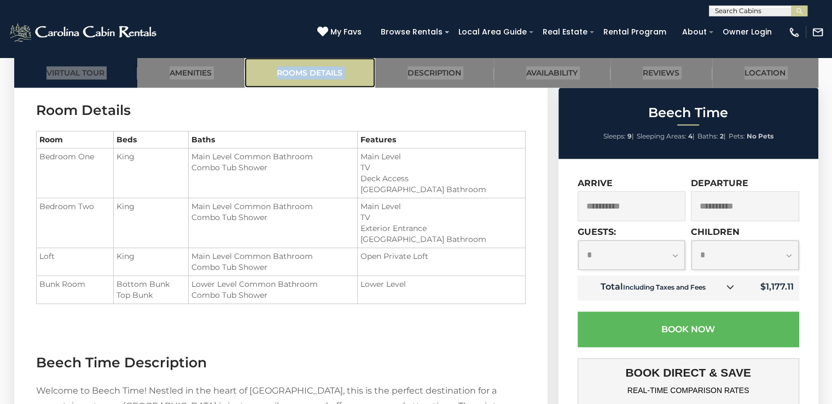
scroll to position [1233, 0]
